Goal: Check status: Check status

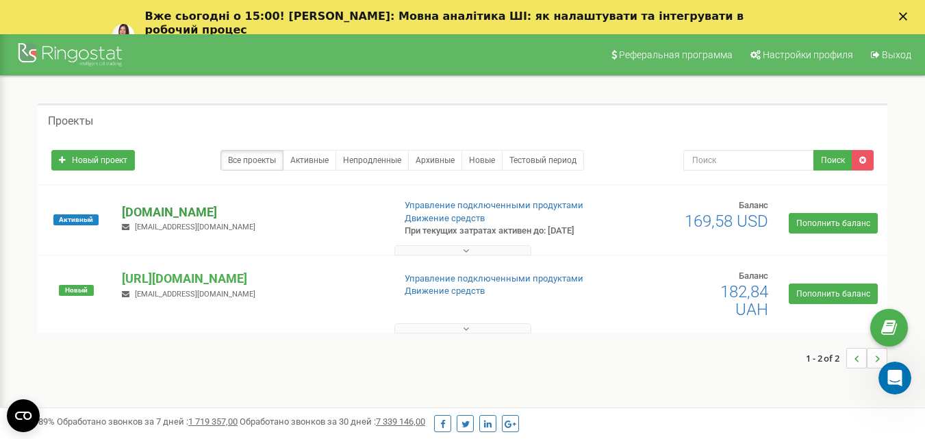
click at [189, 209] on p "[DOMAIN_NAME]" at bounding box center [252, 212] width 260 height 18
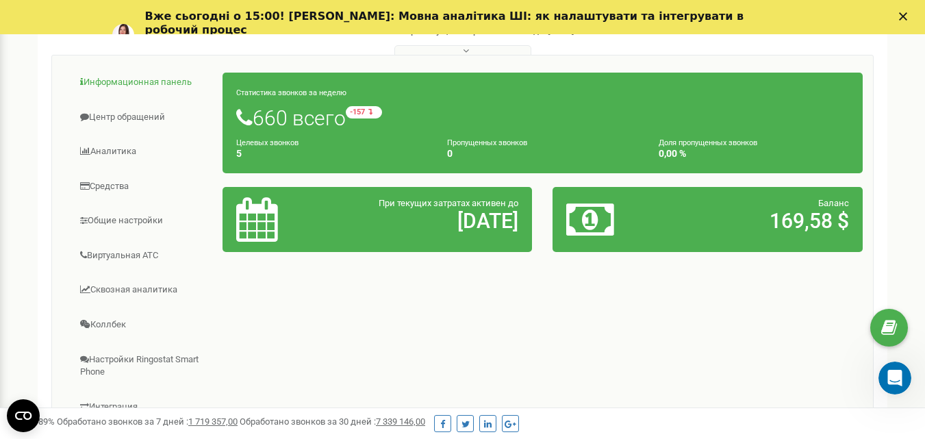
scroll to position [137, 0]
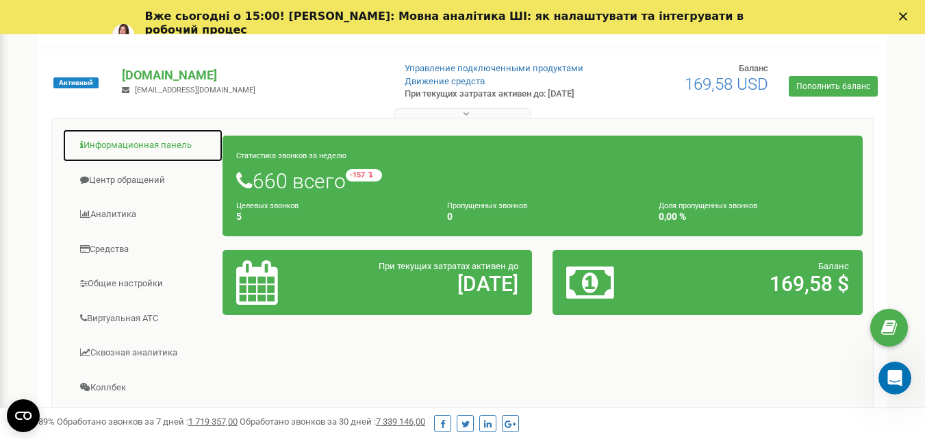
click at [129, 155] on link "Информационная панель" at bounding box center [142, 146] width 161 height 34
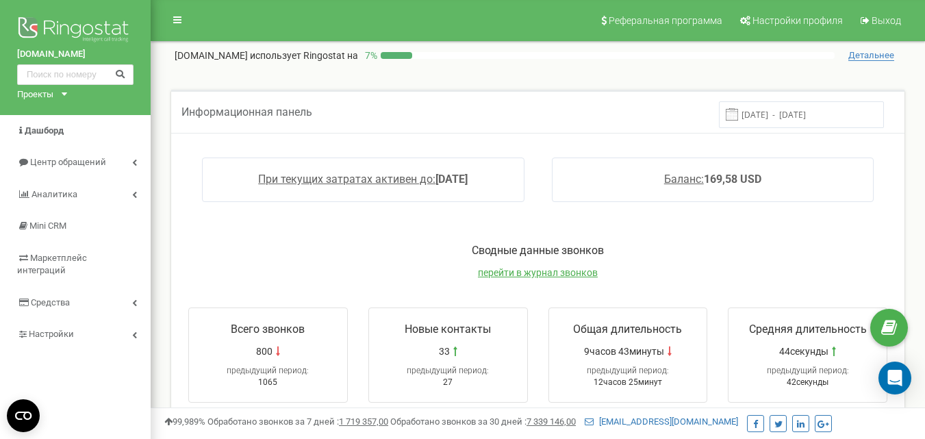
click at [810, 123] on input "[DATE] - [DATE]" at bounding box center [801, 114] width 165 height 27
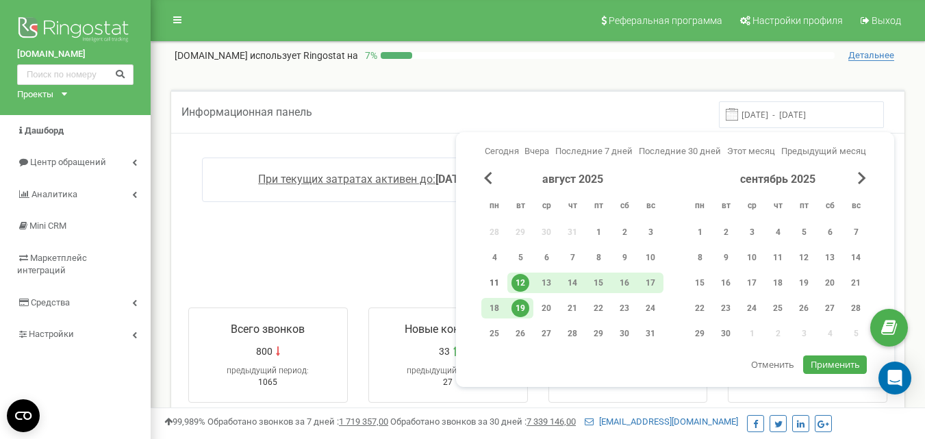
click at [491, 279] on div "11" at bounding box center [494, 283] width 18 height 18
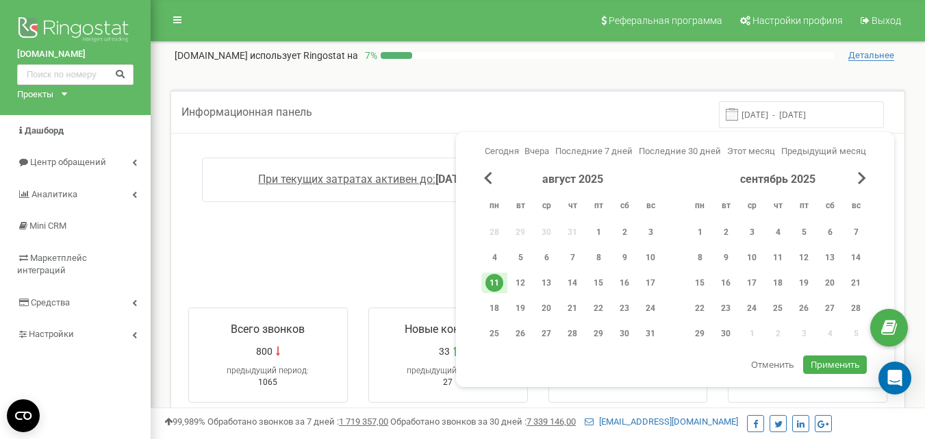
click at [491, 279] on div "11" at bounding box center [494, 283] width 18 height 18
click at [814, 368] on span "Применить" at bounding box center [834, 364] width 49 height 12
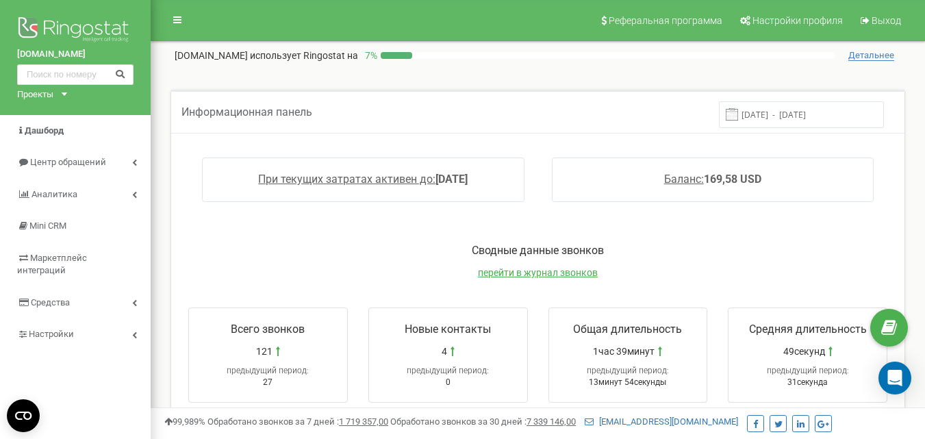
click at [757, 114] on input "[DATE] - [DATE]" at bounding box center [801, 114] width 165 height 27
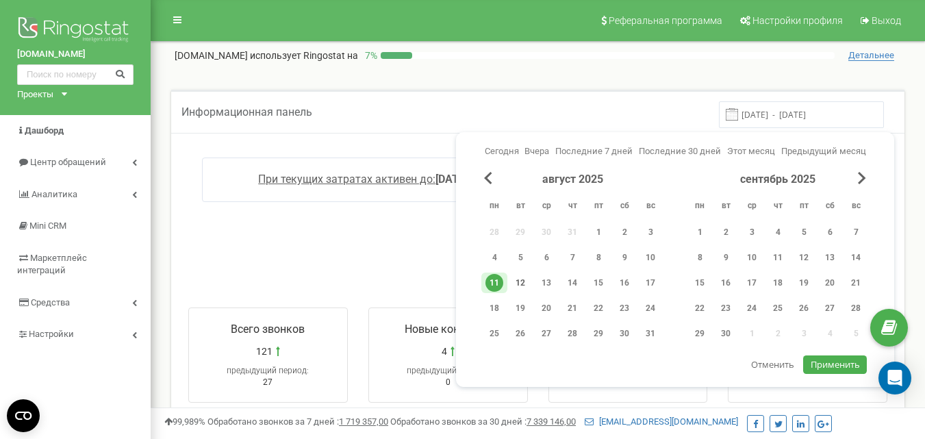
click at [516, 278] on div "12" at bounding box center [520, 283] width 18 height 18
click at [830, 360] on span "Применить" at bounding box center [834, 364] width 49 height 12
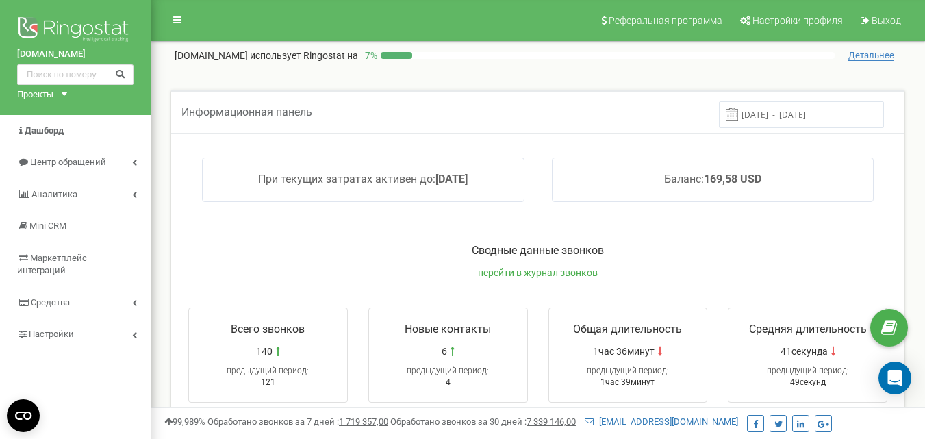
click at [822, 107] on input "[DATE] - [DATE]" at bounding box center [801, 114] width 165 height 27
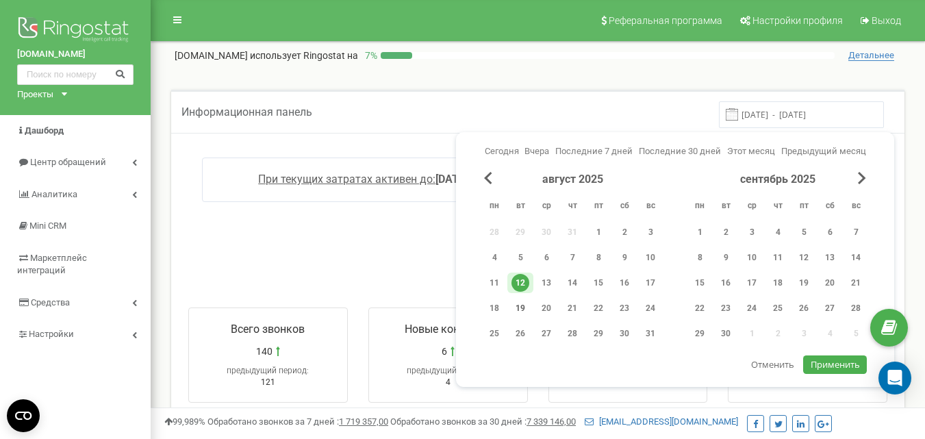
click at [522, 312] on div "19" at bounding box center [520, 308] width 18 height 18
click at [831, 364] on span "Применить" at bounding box center [834, 364] width 49 height 12
type input "[DATE] - [DATE]"
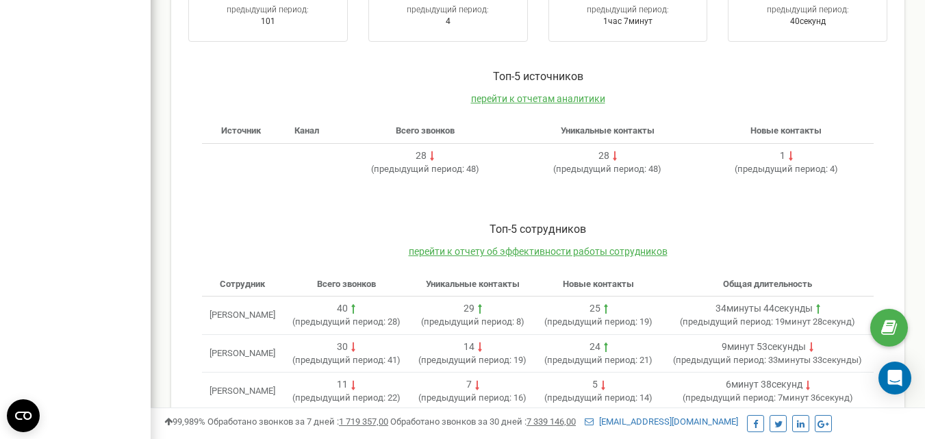
scroll to position [259, 0]
